Goal: Task Accomplishment & Management: Use online tool/utility

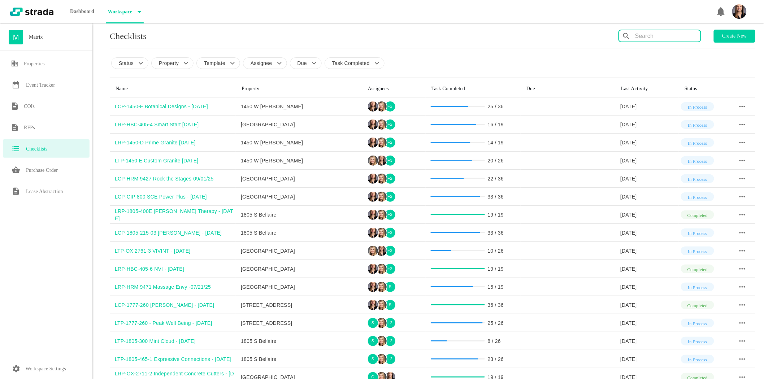
click at [673, 36] on input "text" at bounding box center [667, 36] width 65 height 12
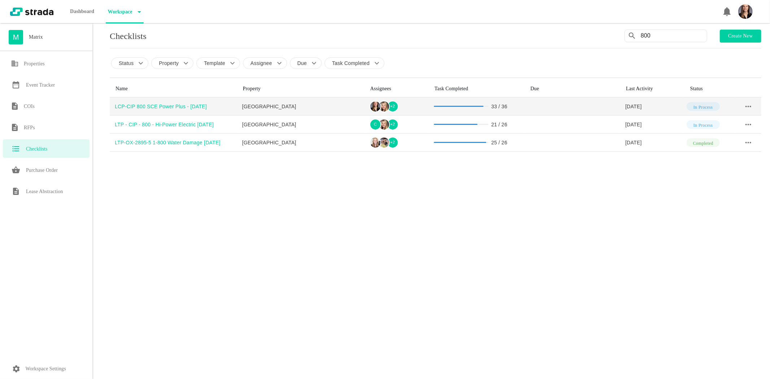
type input "800"
click at [168, 105] on div "LCP-CIP 800 SCE Power Plus - [DATE]" at bounding box center [176, 106] width 122 height 7
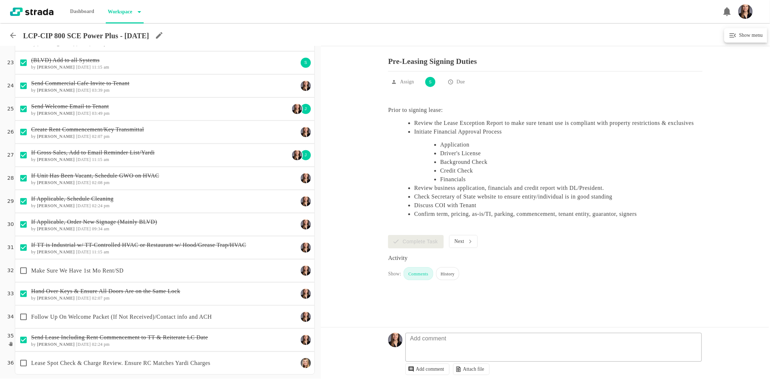
scroll to position [511, 0]
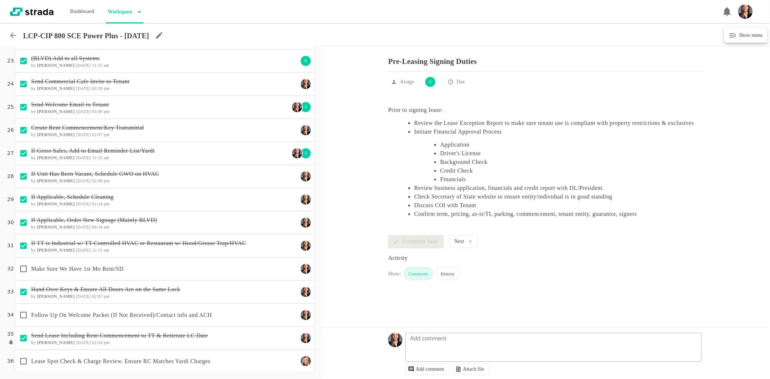
click at [179, 273] on div "Make Sure We Have 1st Mo Rent/SD" at bounding box center [157, 268] width 282 height 15
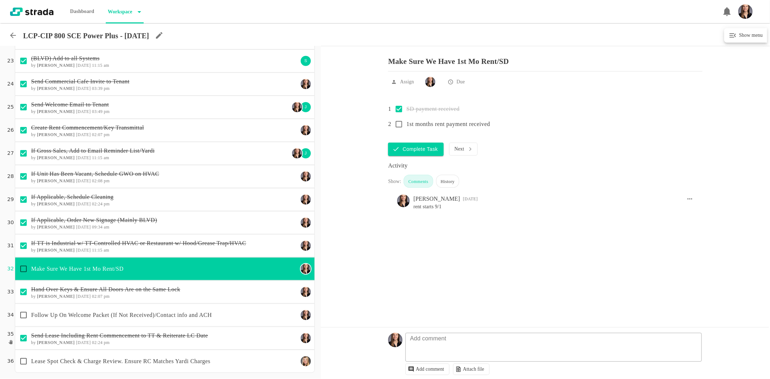
click at [49, 314] on p "Follow Up On Welcome Packet (If Not Received)/Contact info and ACH" at bounding box center [164, 315] width 267 height 9
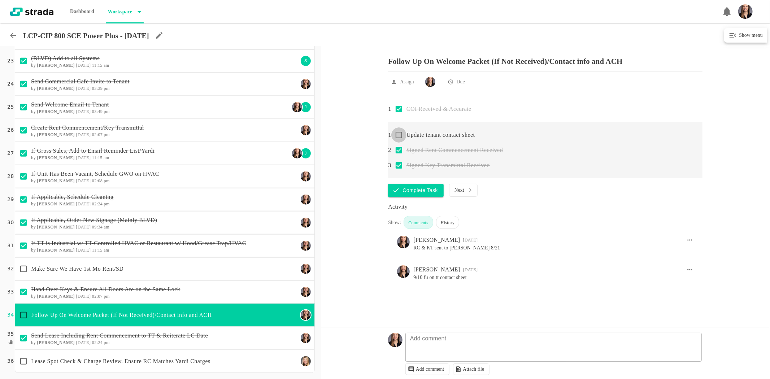
click at [398, 136] on input "checkbox" at bounding box center [398, 134] width 15 height 15
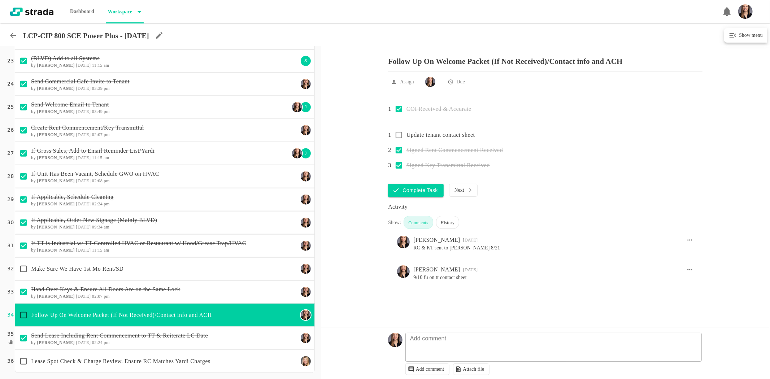
checkbox input "true"
click at [23, 313] on input "checkbox" at bounding box center [23, 314] width 15 height 15
checkbox input "true"
